Goal: Task Accomplishment & Management: Complete application form

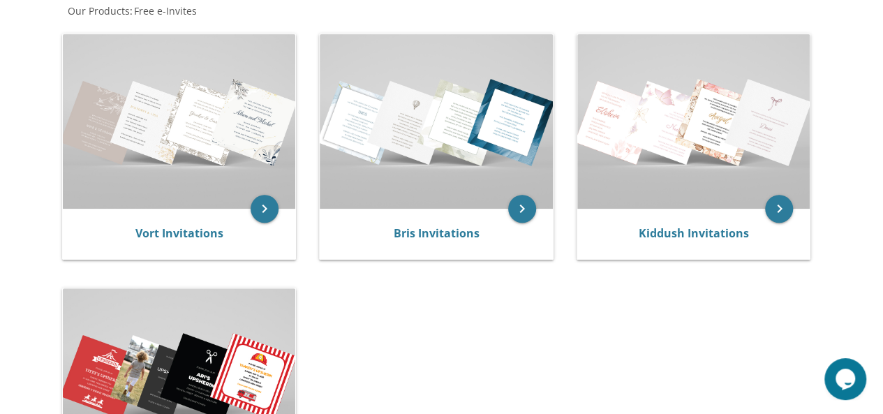
scroll to position [276, 0]
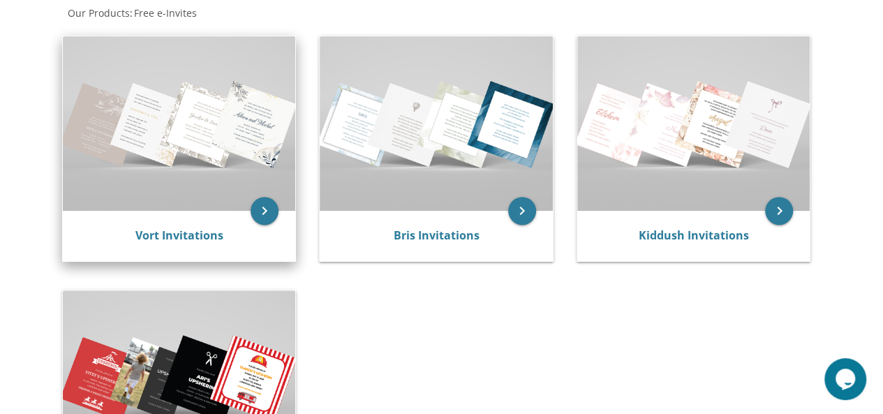
click at [218, 154] on img at bounding box center [179, 123] width 233 height 174
click at [265, 213] on icon "keyboard_arrow_right" at bounding box center [264, 211] width 28 height 28
click at [184, 237] on link "Vort Invitations" at bounding box center [179, 234] width 88 height 15
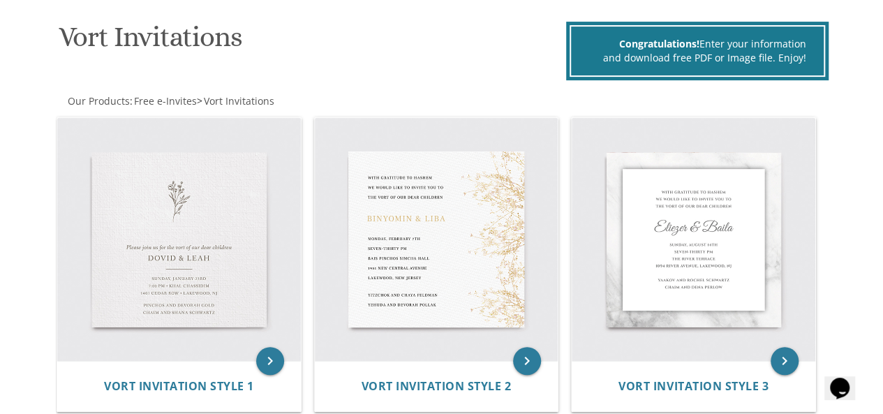
scroll to position [203, 0]
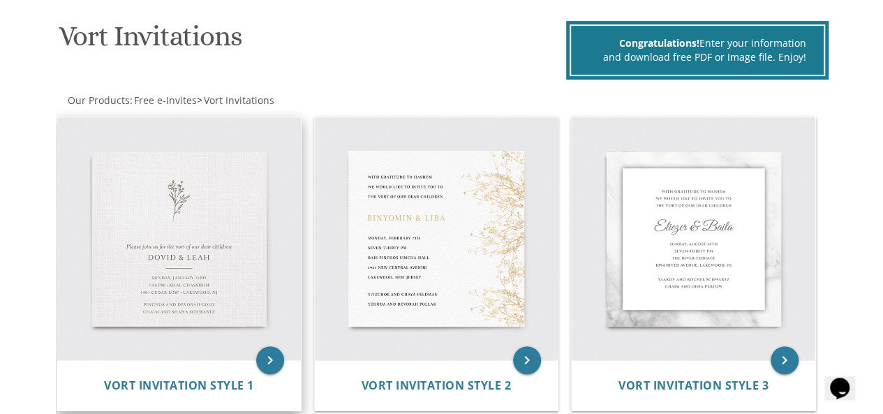
click at [207, 245] on img at bounding box center [179, 239] width 244 height 244
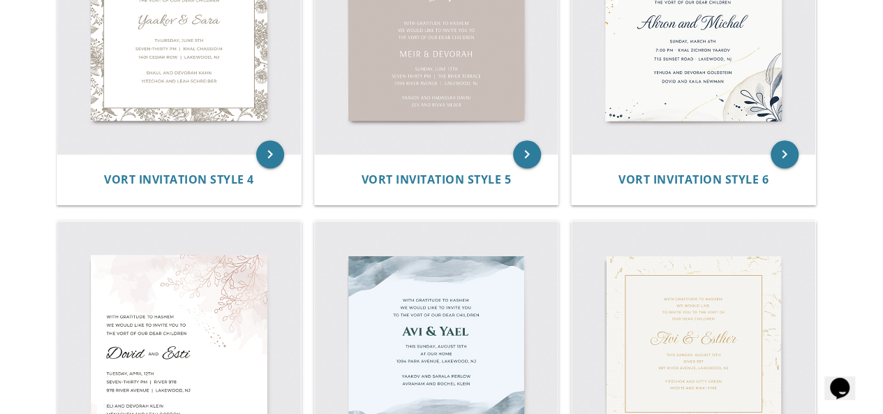
scroll to position [730, 0]
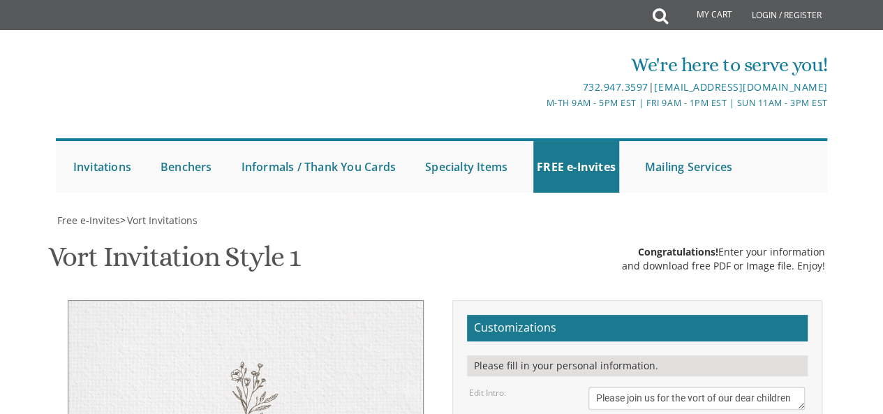
scroll to position [257, 0]
click at [702, 387] on textarea "Please join us for the vort of our dear children" at bounding box center [696, 398] width 217 height 23
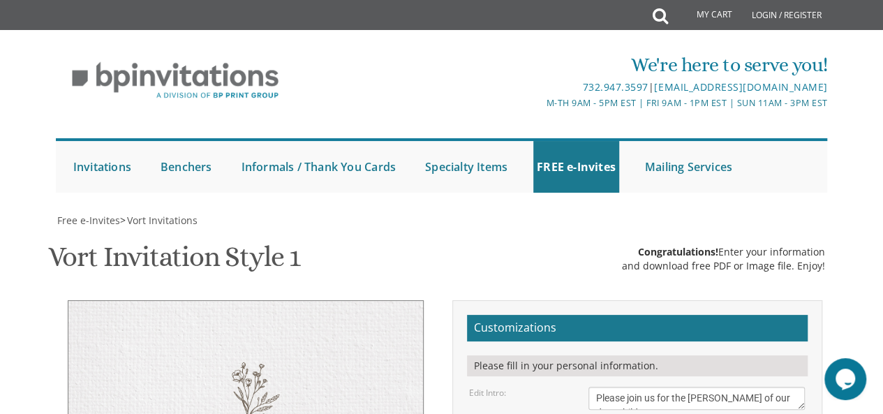
scroll to position [14, 0]
drag, startPoint x: 784, startPoint y: 135, endPoint x: 763, endPoint y: 143, distance: 21.9
click at [763, 387] on textarea "Please join us for the vort of our dear children" at bounding box center [696, 398] width 217 height 23
type textarea "Please join us for the [PERSON_NAME] of our dear"
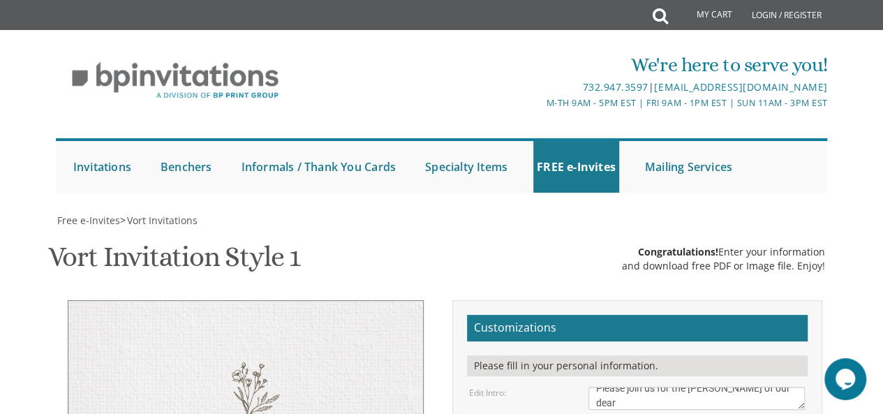
scroll to position [313, 0]
type textarea "[PERSON_NAME] & Bassheivy"
drag, startPoint x: 725, startPoint y: 274, endPoint x: 592, endPoint y: 253, distance: 134.9
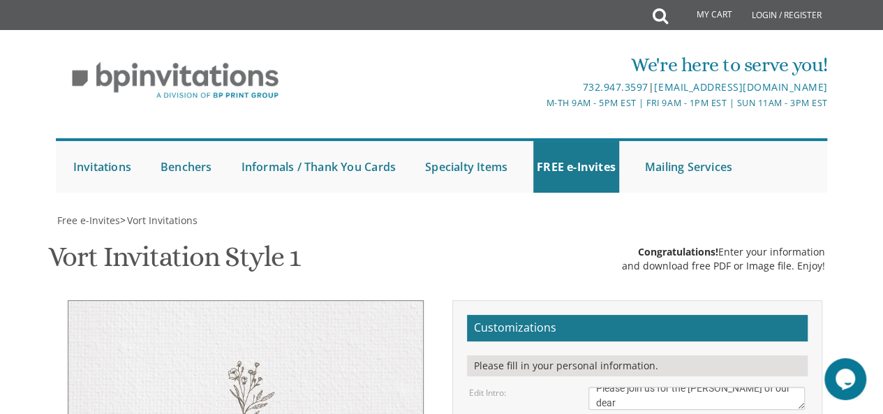
type textarea "The [PERSON_NAME] Siblings"
drag, startPoint x: 694, startPoint y: 238, endPoint x: 577, endPoint y: 245, distance: 116.7
drag, startPoint x: 708, startPoint y: 259, endPoint x: 631, endPoint y: 260, distance: 77.5
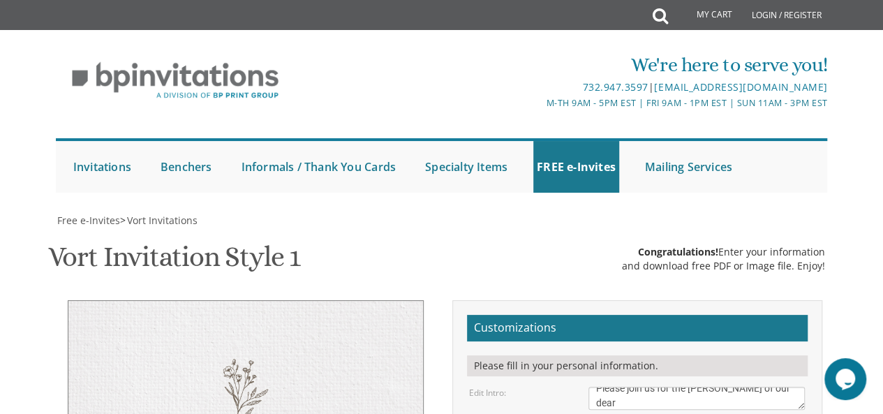
scroll to position [0, 0]
type textarea "[DATE] 7:00 pm • Khal Chassidim [STREET_ADDRESS] • [GEOGRAPHIC_DATA], [GEOGRAPH…"
click at [719, 387] on textarea "Please join us for the vort of our dear children" at bounding box center [696, 398] width 217 height 23
click at [783, 387] on textarea "Please join us for the vort of our dear children" at bounding box center [696, 398] width 217 height 23
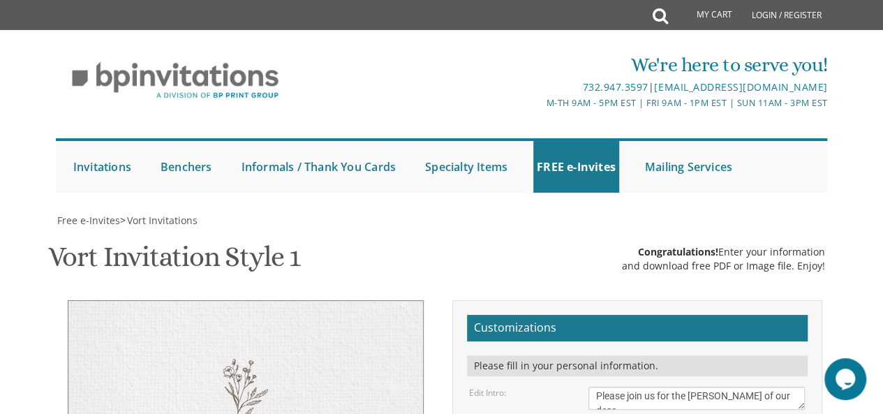
scroll to position [14, 0]
drag, startPoint x: 783, startPoint y: 135, endPoint x: 660, endPoint y: 132, distance: 122.9
click at [659, 387] on textarea "Please join us for the vort of our dear children" at bounding box center [696, 398] width 217 height 23
click at [670, 387] on textarea "Please join us for the vort of our dear children" at bounding box center [696, 398] width 217 height 23
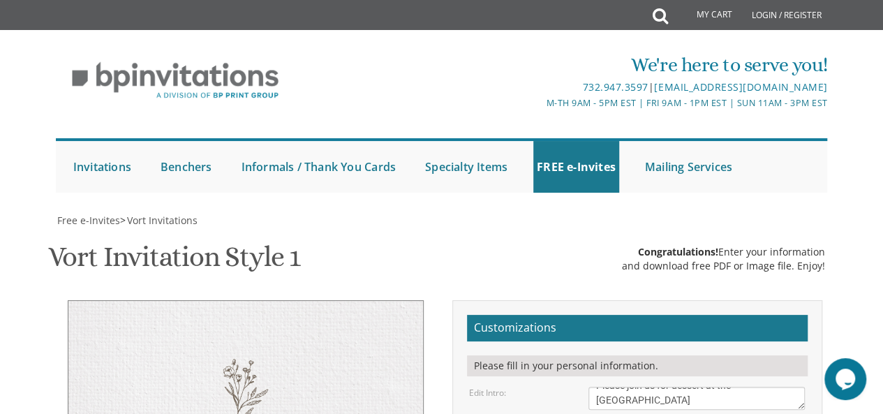
scroll to position [14, 0]
click at [703, 387] on textarea "Please join us for the vort of our dear children" at bounding box center [696, 398] width 217 height 23
type textarea "Please join us for dessert at the [GEOGRAPHIC_DATA] of"
drag, startPoint x: 719, startPoint y: 257, endPoint x: 641, endPoint y: 256, distance: 78.2
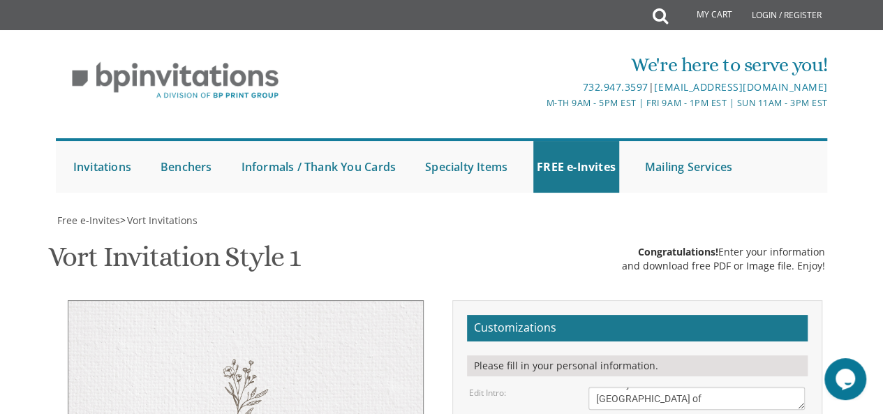
scroll to position [244, 0]
click at [663, 387] on textarea "Please join us for the vort of our dear children" at bounding box center [696, 398] width 217 height 23
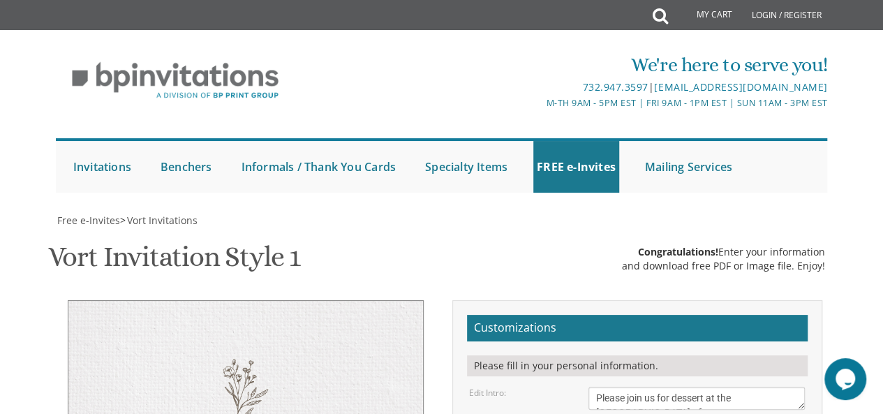
drag, startPoint x: 725, startPoint y: 200, endPoint x: 701, endPoint y: 202, distance: 24.5
type textarea "[DATE] 7:00 pm • Khal Chassidim [STREET_ADDRESS] • [GEOGRAPHIC_DATA], [GEOGRAPH…"
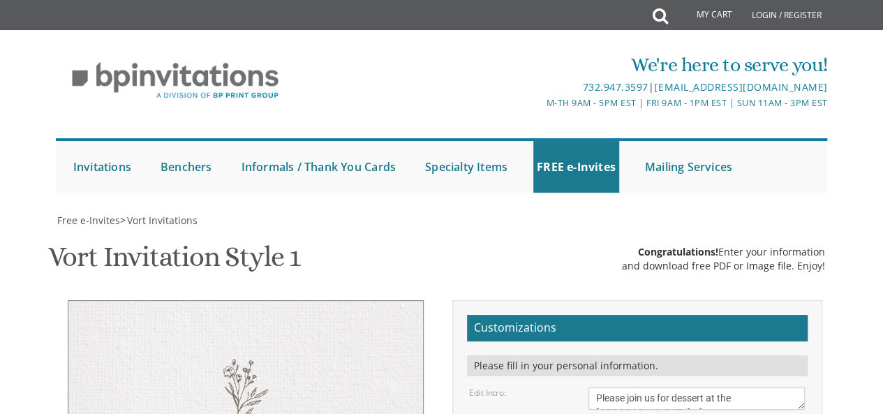
scroll to position [177, 0]
type textarea "[PERSON_NAME] & Basshevy"
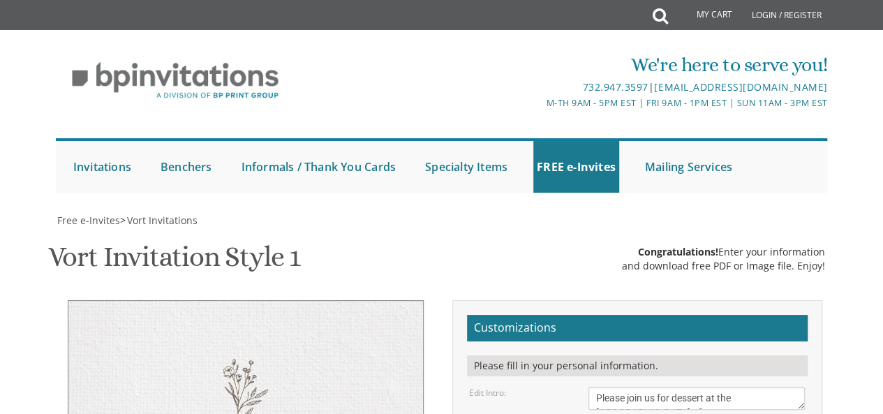
drag, startPoint x: 715, startPoint y: 197, endPoint x: 639, endPoint y: 198, distance: 76.1
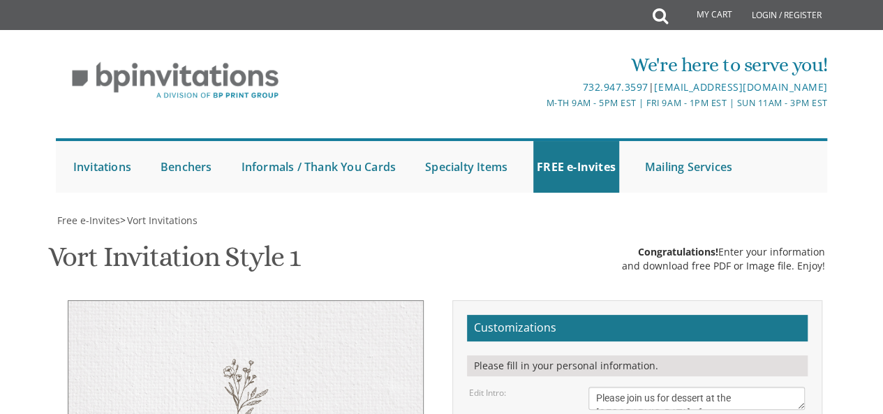
paste textarea "•"
drag, startPoint x: 664, startPoint y: 191, endPoint x: 586, endPoint y: 195, distance: 78.2
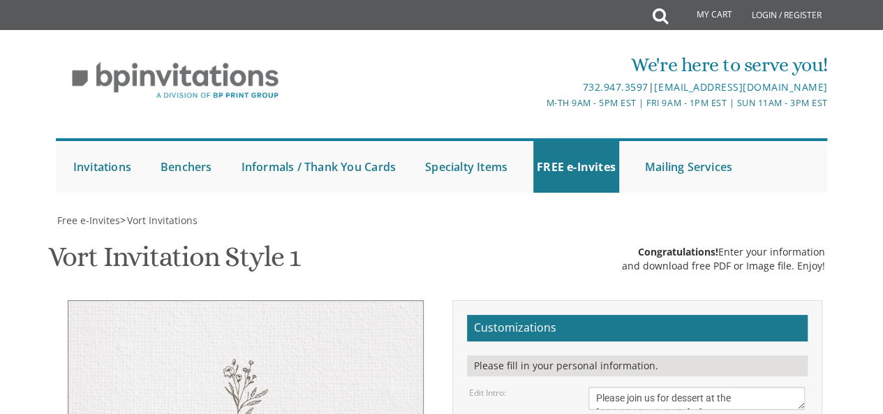
type textarea "[DATE] 9:00 pm • dessert reception • [GEOGRAPHIC_DATA], [GEOGRAPHIC_DATA]"
